Goal: Check status: Check status

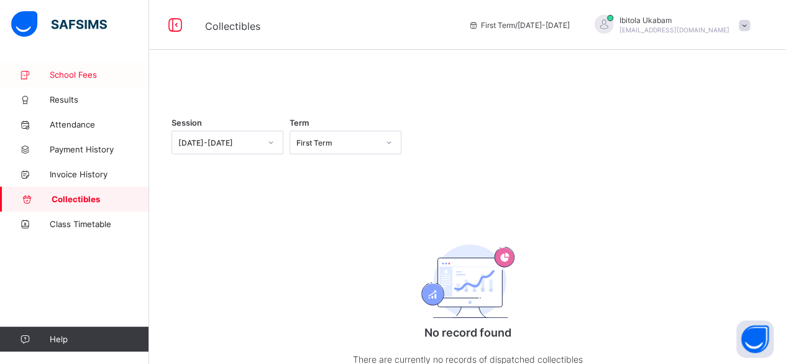
drag, startPoint x: 0, startPoint y: 0, endPoint x: 87, endPoint y: 75, distance: 114.6
click at [87, 75] on span "School Fees" at bounding box center [99, 75] width 99 height 10
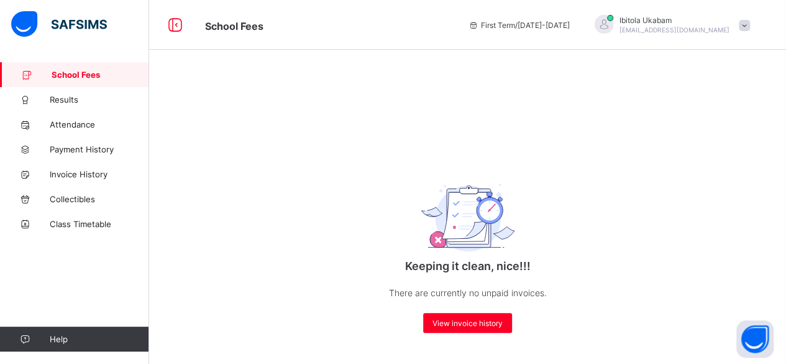
click at [750, 27] on span at bounding box center [744, 25] width 11 height 11
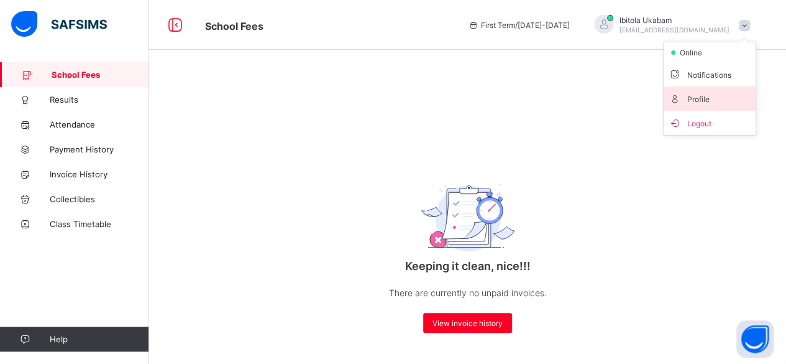
click at [711, 101] on span "Profile" at bounding box center [710, 98] width 82 height 14
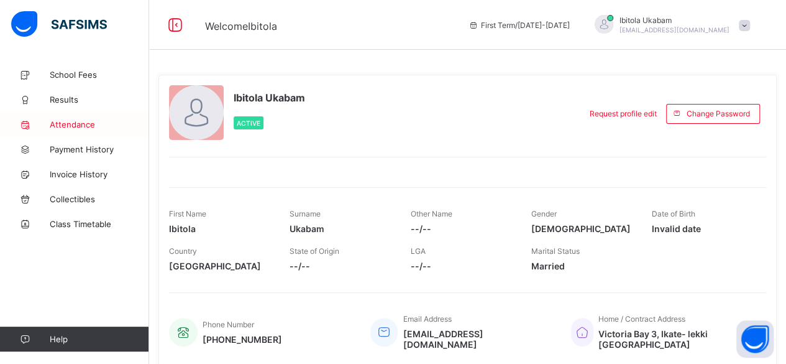
click at [90, 130] on link "Attendance" at bounding box center [74, 124] width 149 height 25
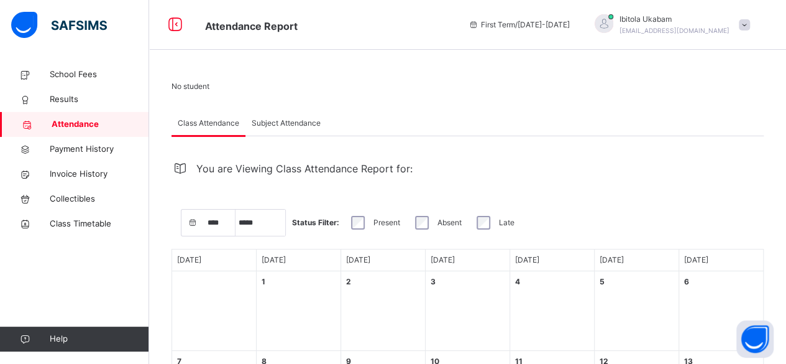
select select "****"
select select "*"
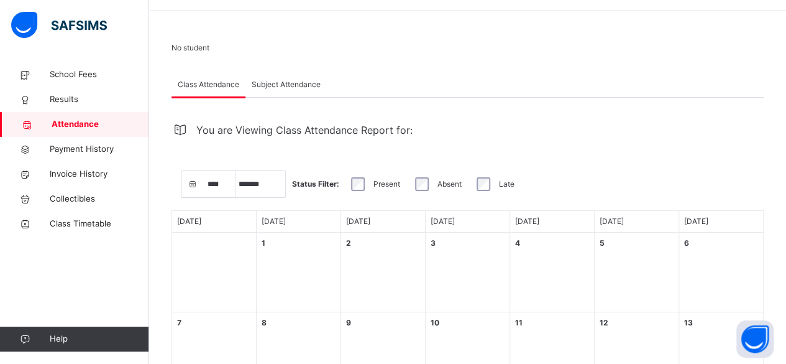
scroll to position [39, 0]
click at [272, 82] on span "Subject Attendance" at bounding box center [286, 83] width 69 height 11
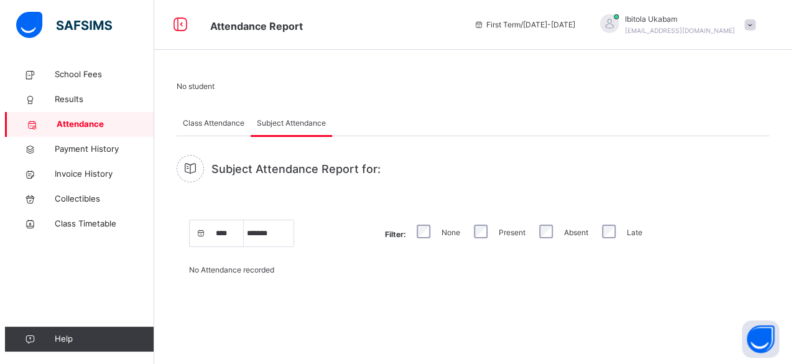
scroll to position [0, 0]
